Goal: Information Seeking & Learning: Learn about a topic

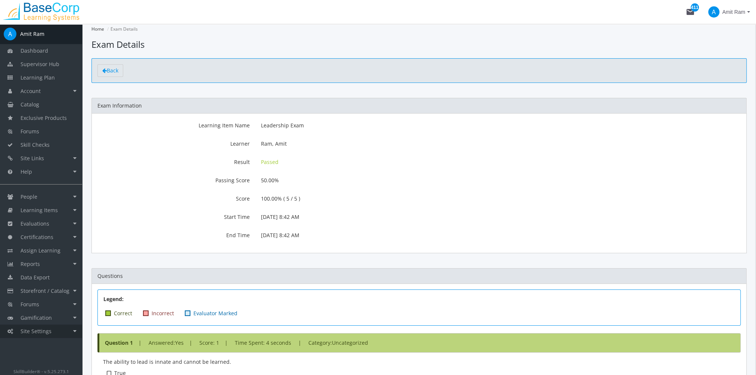
click at [60, 332] on link "Site Settings" at bounding box center [41, 331] width 82 height 13
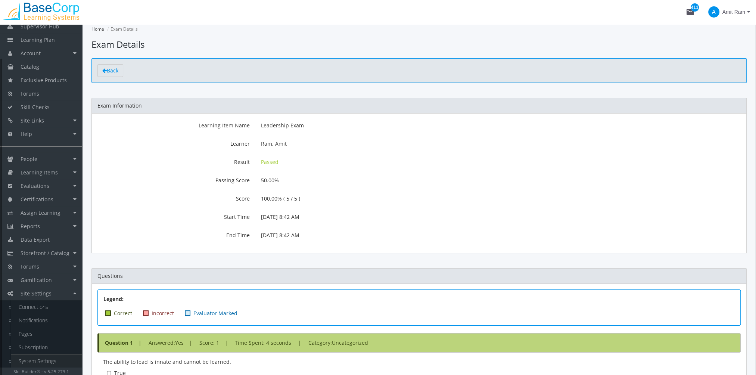
click at [54, 360] on link "System Settings" at bounding box center [46, 361] width 71 height 13
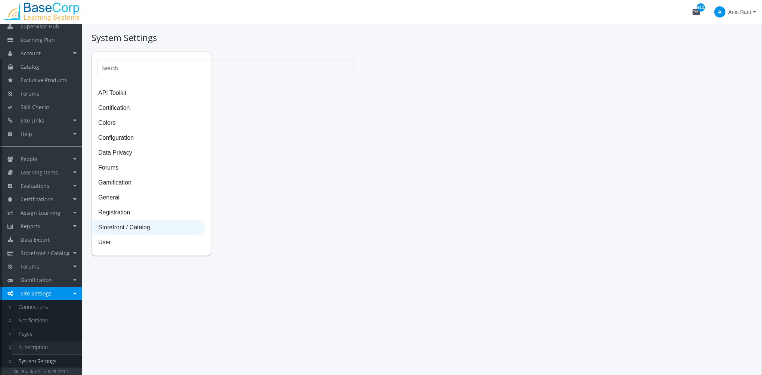
select select "23: USD"
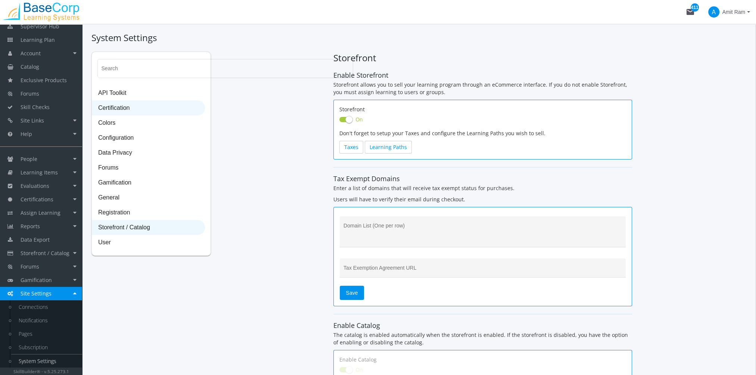
click at [122, 110] on span "Certification" at bounding box center [148, 108] width 112 height 15
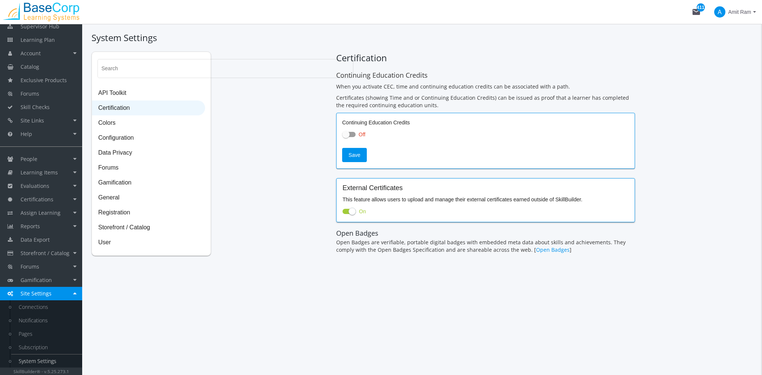
checkbox input "true"
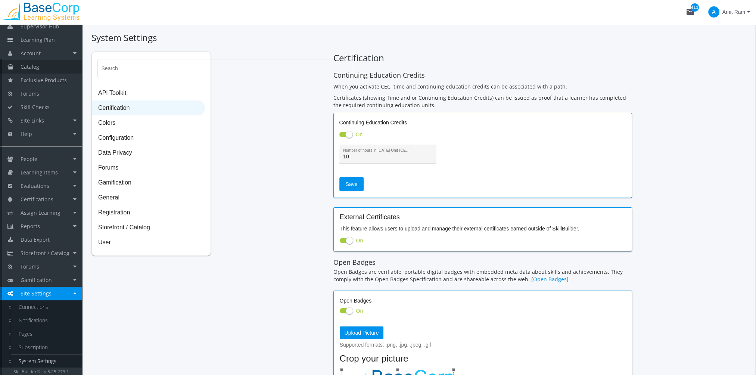
click at [41, 66] on link "Catalog" at bounding box center [41, 66] width 82 height 13
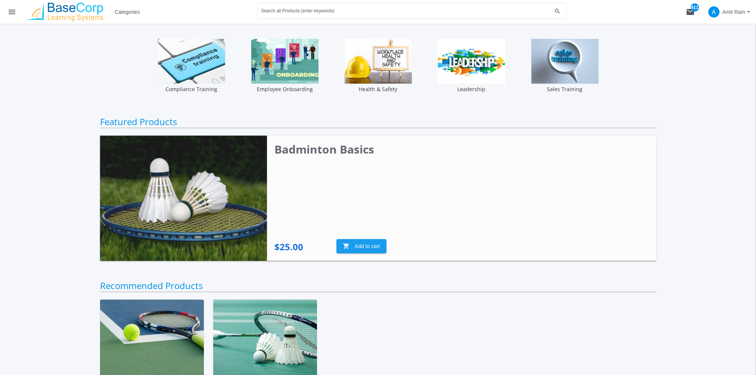
click at [226, 209] on img at bounding box center [183, 198] width 167 height 125
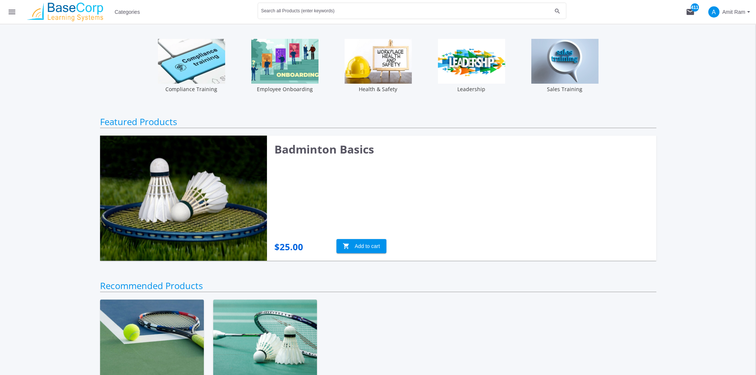
click at [146, 321] on img at bounding box center [152, 339] width 104 height 78
click at [133, 10] on span "Categories" at bounding box center [127, 11] width 25 height 13
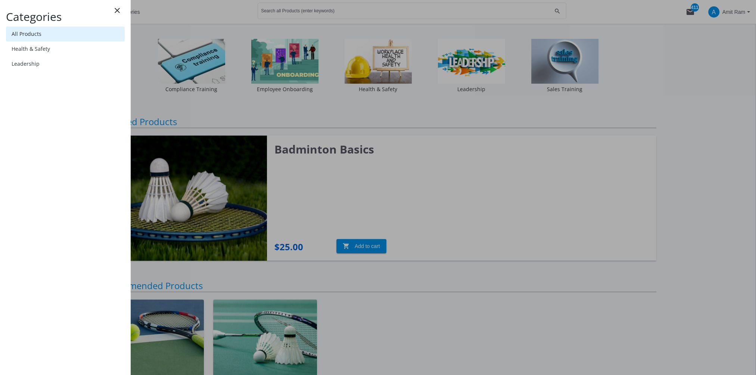
click at [51, 34] on link "All Products" at bounding box center [65, 34] width 119 height 15
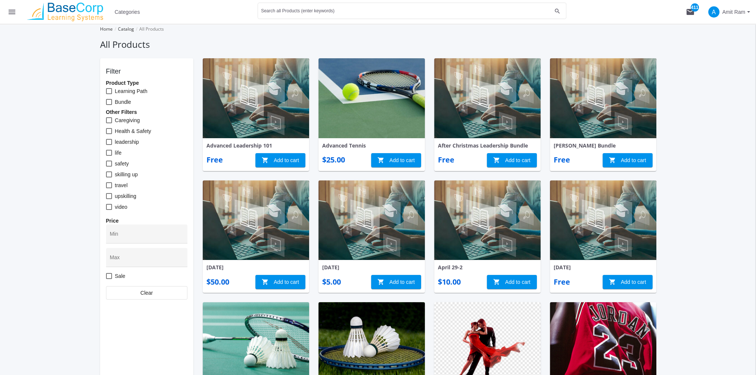
click at [367, 120] on img at bounding box center [372, 98] width 106 height 80
click at [243, 106] on img at bounding box center [256, 98] width 106 height 80
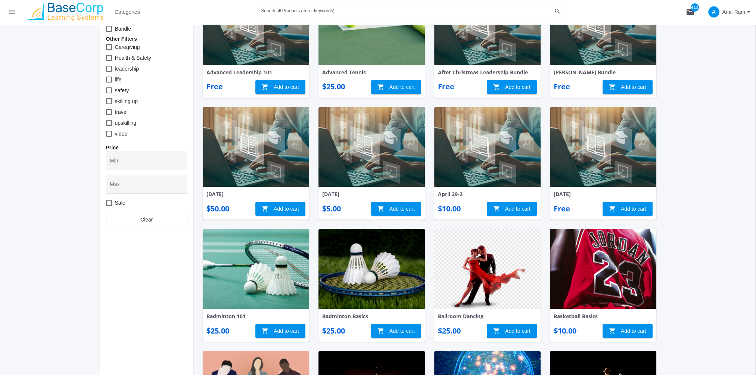
click at [245, 155] on img at bounding box center [256, 147] width 106 height 80
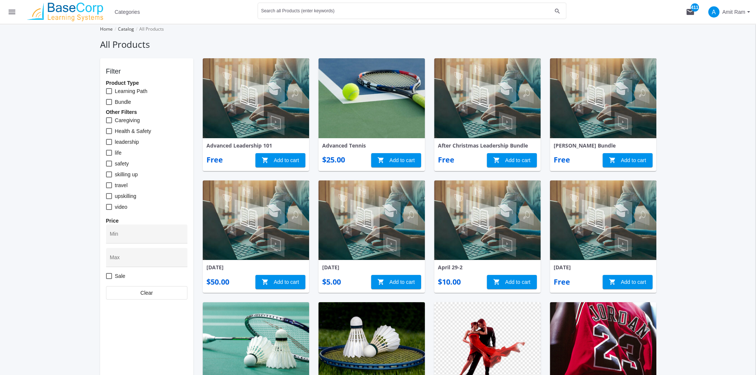
scroll to position [75, 0]
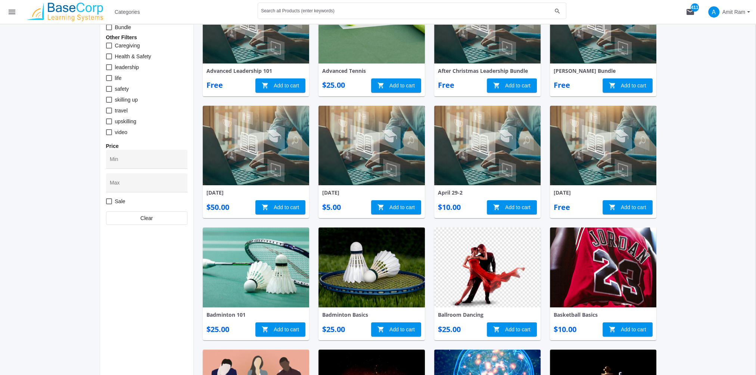
click at [483, 282] on img at bounding box center [487, 267] width 106 height 80
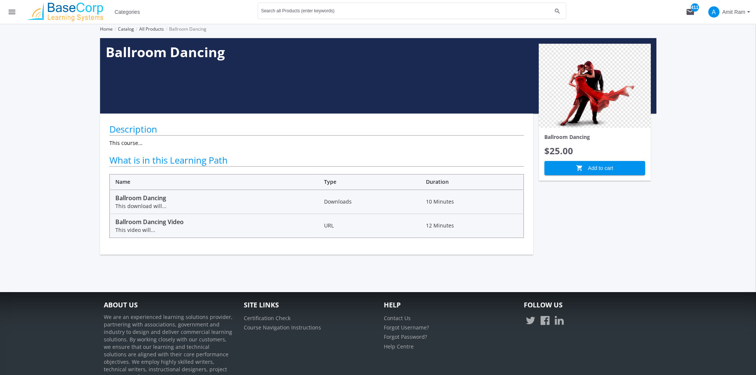
click at [13, 11] on mat-icon "menu" at bounding box center [11, 11] width 9 height 9
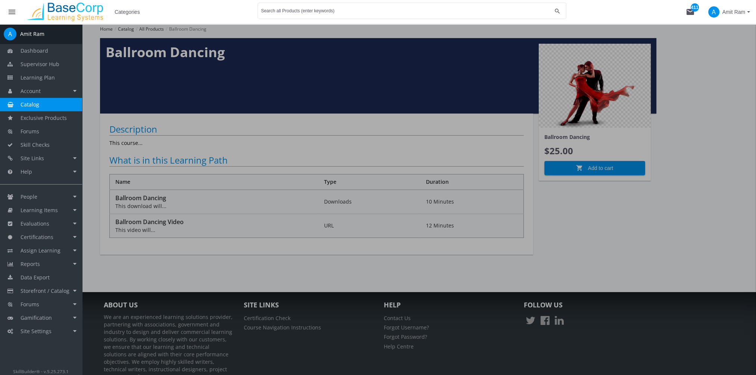
click at [44, 104] on link "Catalog" at bounding box center [41, 104] width 82 height 13
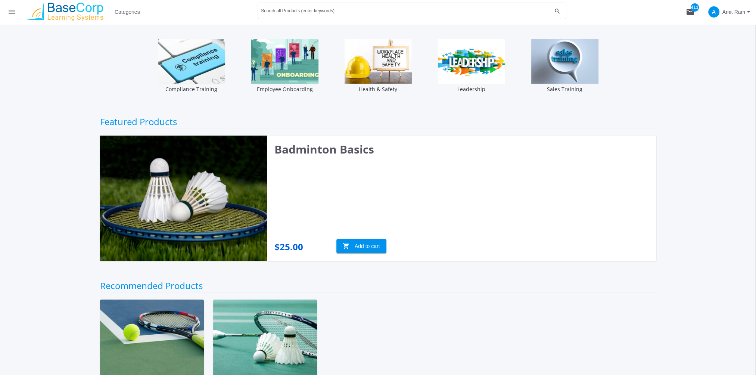
click at [135, 12] on span "Categories" at bounding box center [127, 11] width 25 height 13
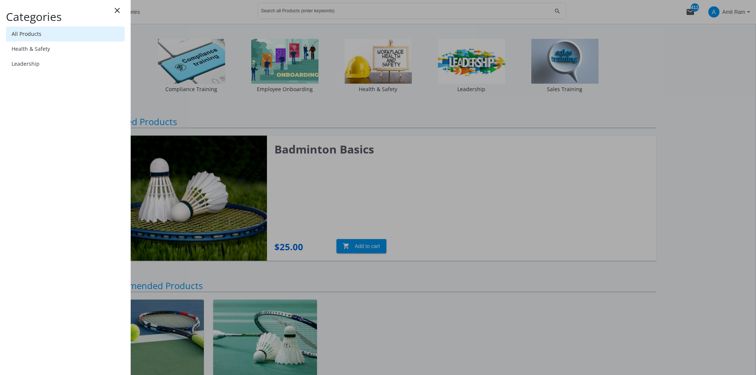
click at [58, 35] on link "All Products" at bounding box center [65, 34] width 119 height 15
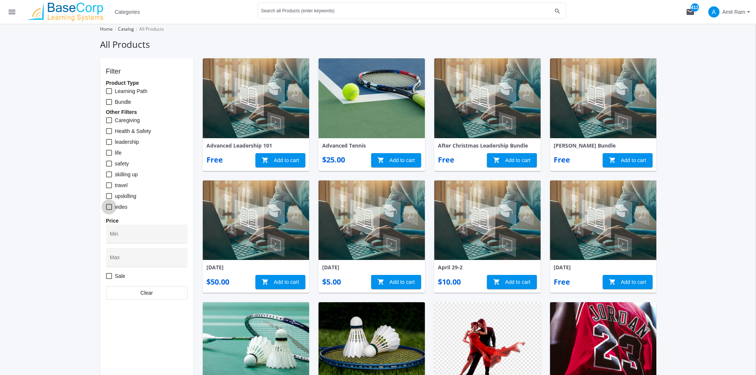
click at [109, 206] on span at bounding box center [109, 207] width 6 height 6
click at [106, 210] on input "video" at bounding box center [106, 210] width 0 height 0
checkbox input "true"
